Goal: Find specific page/section: Find specific page/section

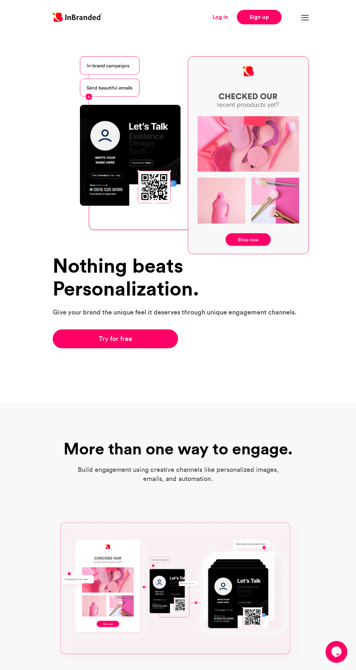
click at [219, 20] on link "Log in" at bounding box center [221, 17] width 16 height 8
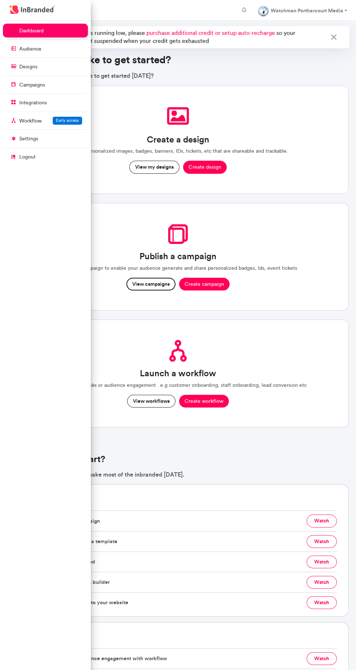
click at [140, 287] on button "View campaigns" at bounding box center [151, 284] width 49 height 13
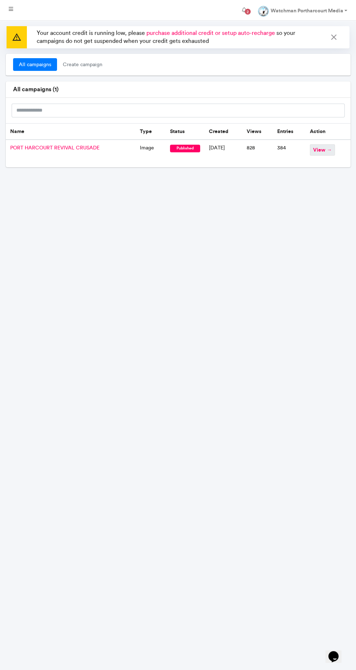
click at [320, 149] on span "view →" at bounding box center [322, 149] width 25 height 11
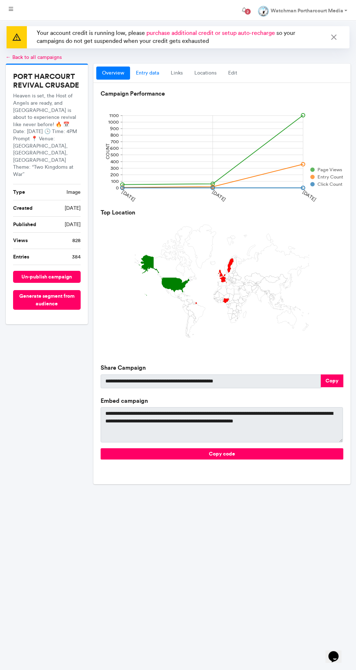
click at [153, 75] on link "entry data" at bounding box center [147, 73] width 35 height 13
